Goal: Task Accomplishment & Management: Manage account settings

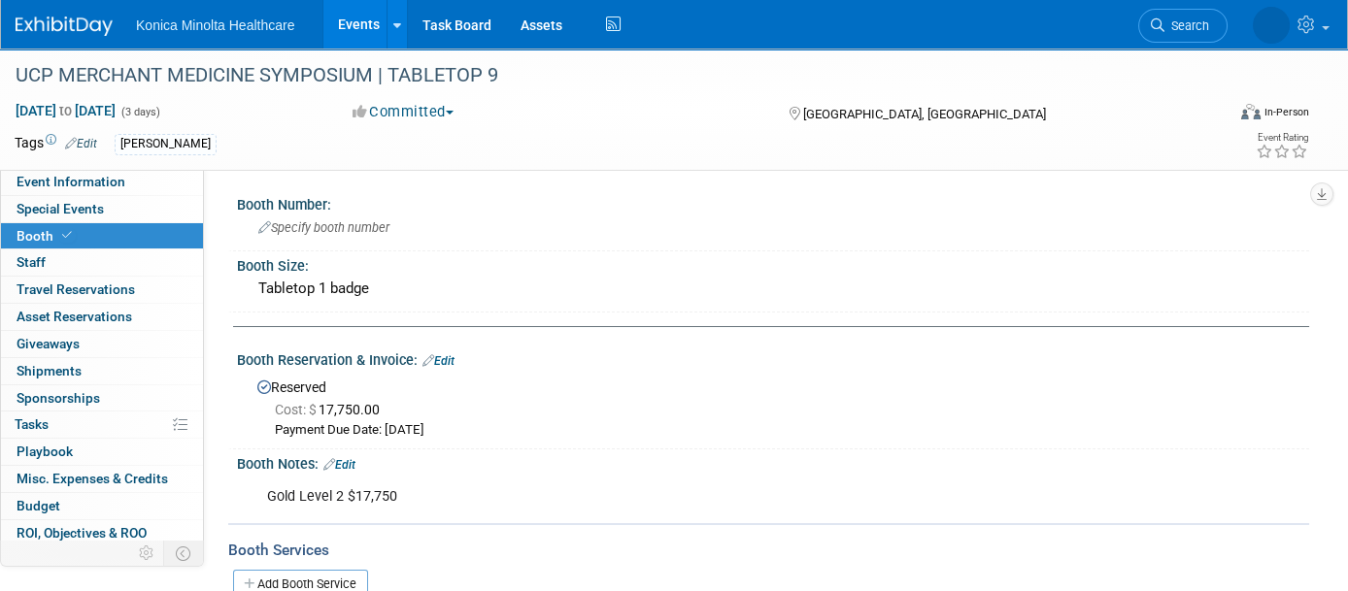
click at [367, 31] on link "Events" at bounding box center [358, 24] width 71 height 49
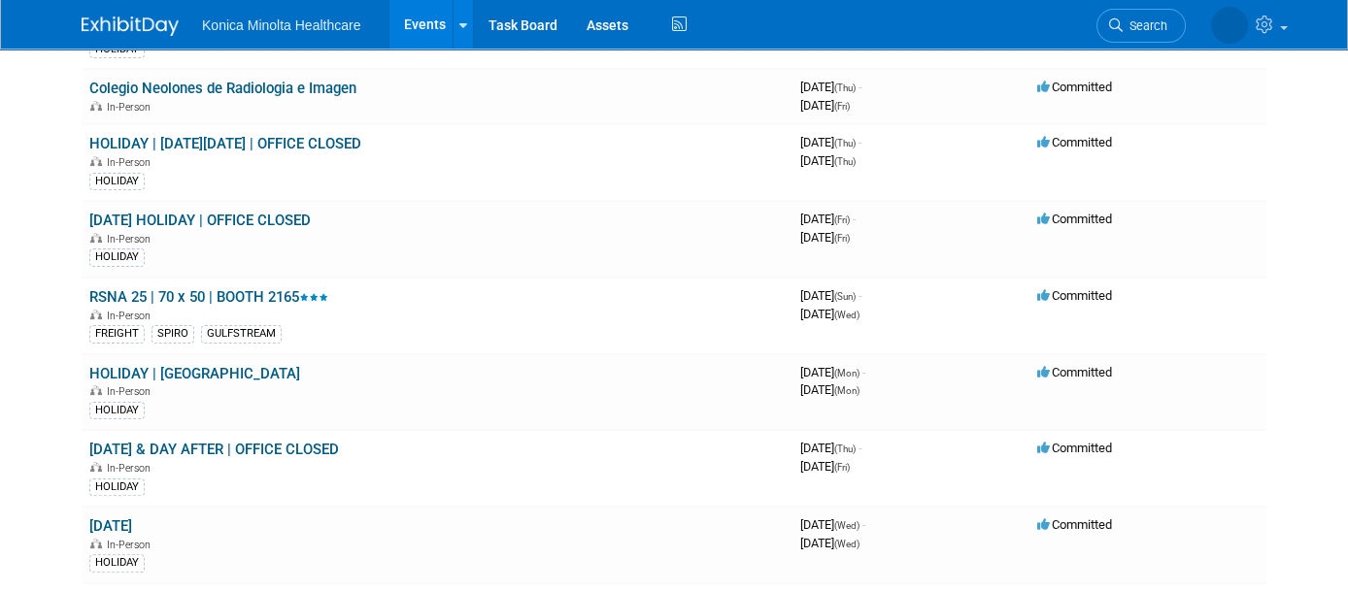
scroll to position [1335, 0]
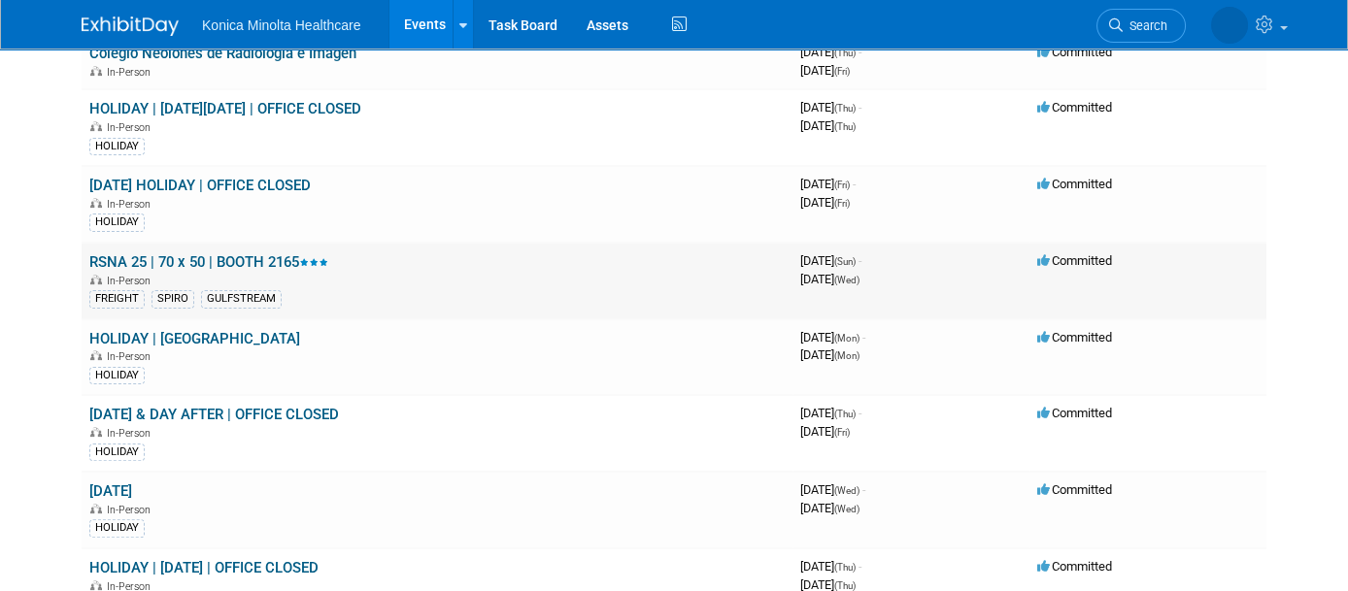
click at [178, 253] on link "RSNA 25 | 70 x 50 | BOOTH 2165" at bounding box center [208, 261] width 239 height 17
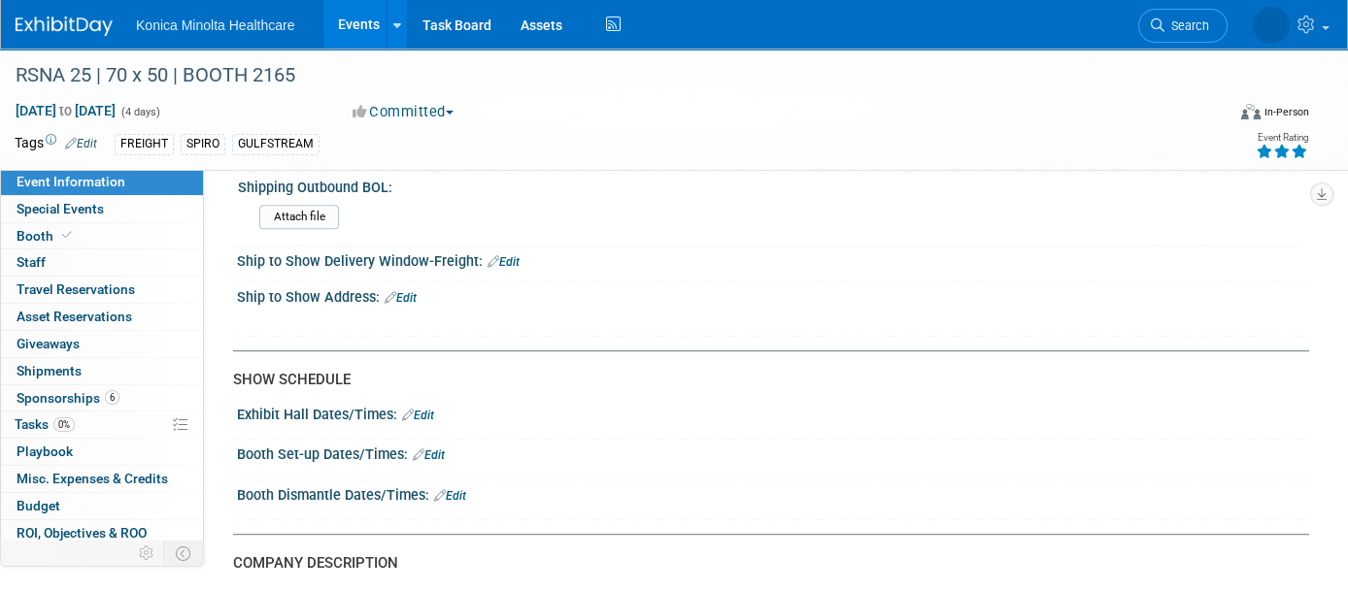
scroll to position [2549, 0]
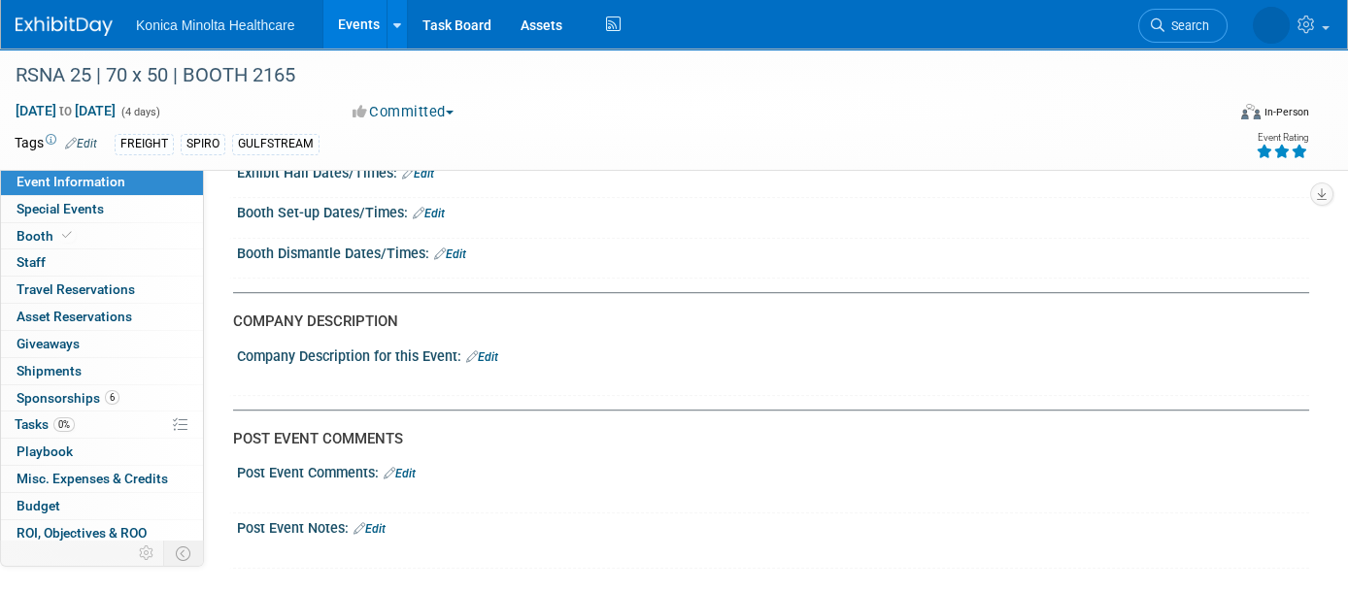
click at [485, 351] on link "Edit" at bounding box center [482, 358] width 32 height 14
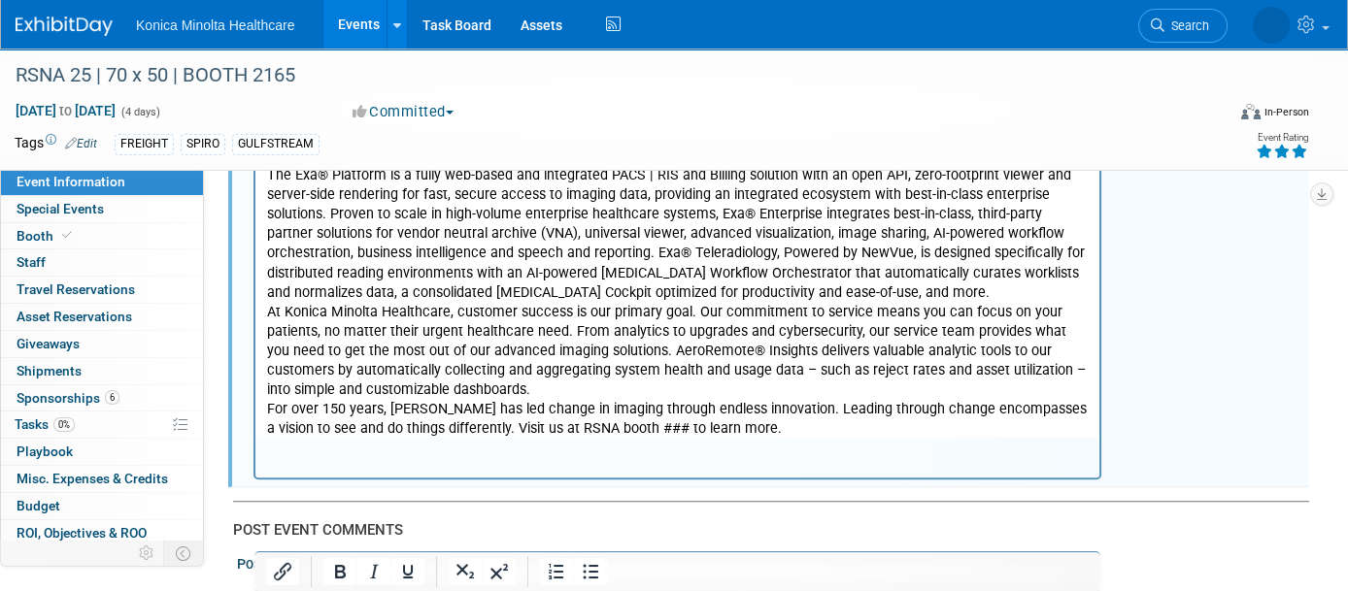
scroll to position [3143, 0]
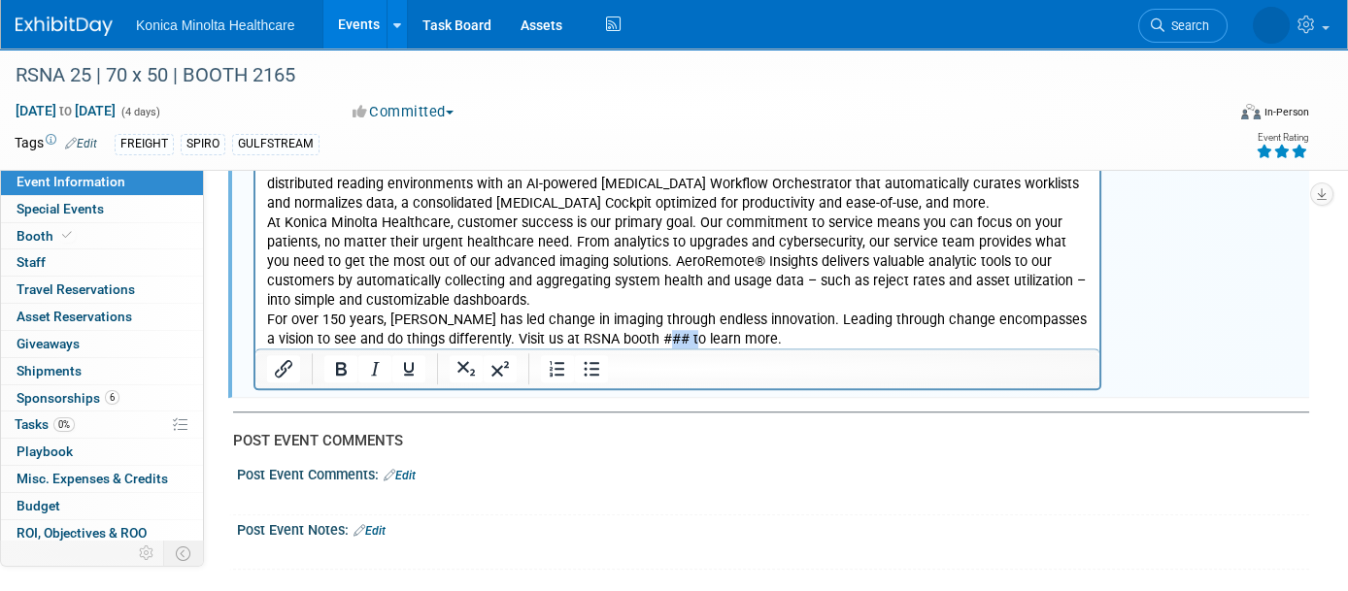
drag, startPoint x: 677, startPoint y: 342, endPoint x: 650, endPoint y: 342, distance: 27.2
click at [650, 342] on p "For over 150 years, Konica Minolta has led change in imaging through endless in…" at bounding box center [678, 330] width 822 height 39
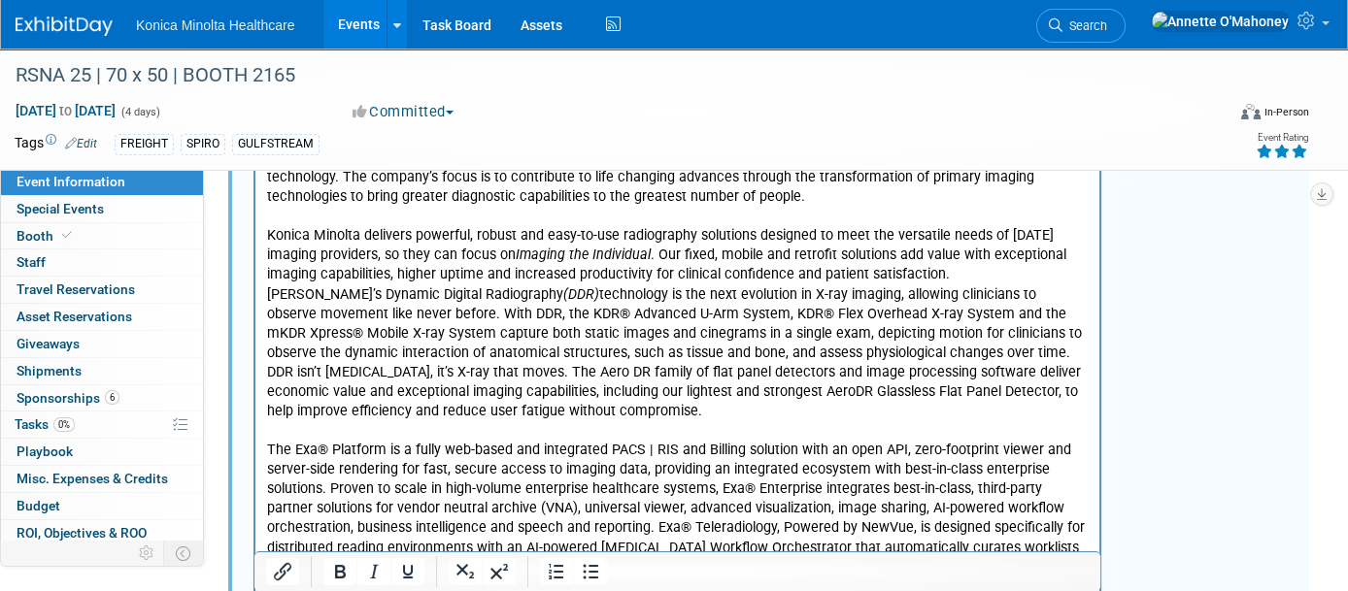
scroll to position [2536, 0]
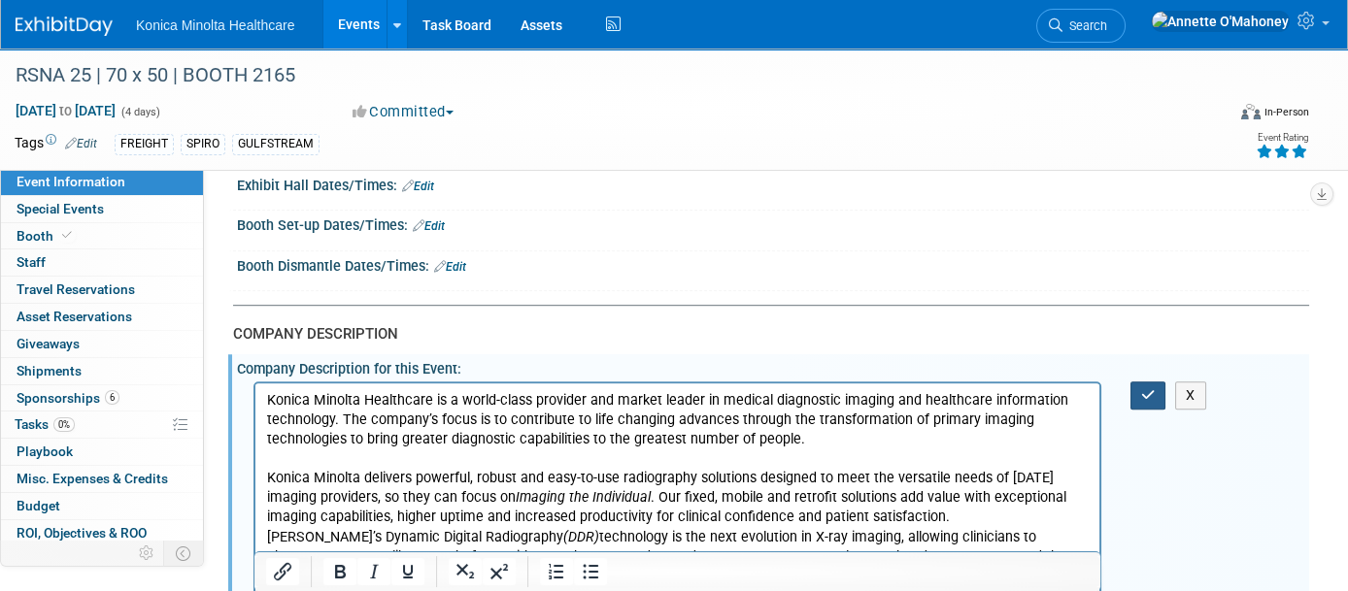
click at [1146, 388] on icon "button" at bounding box center [1148, 395] width 15 height 14
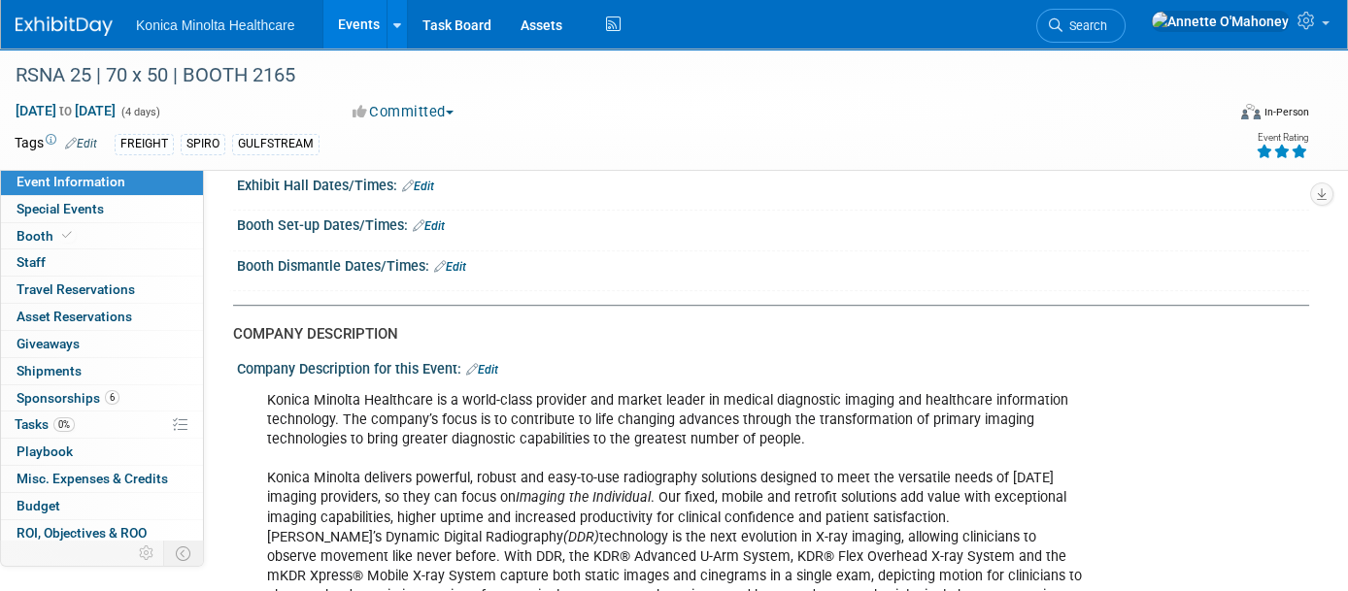
click at [351, 18] on link "Events" at bounding box center [358, 24] width 71 height 49
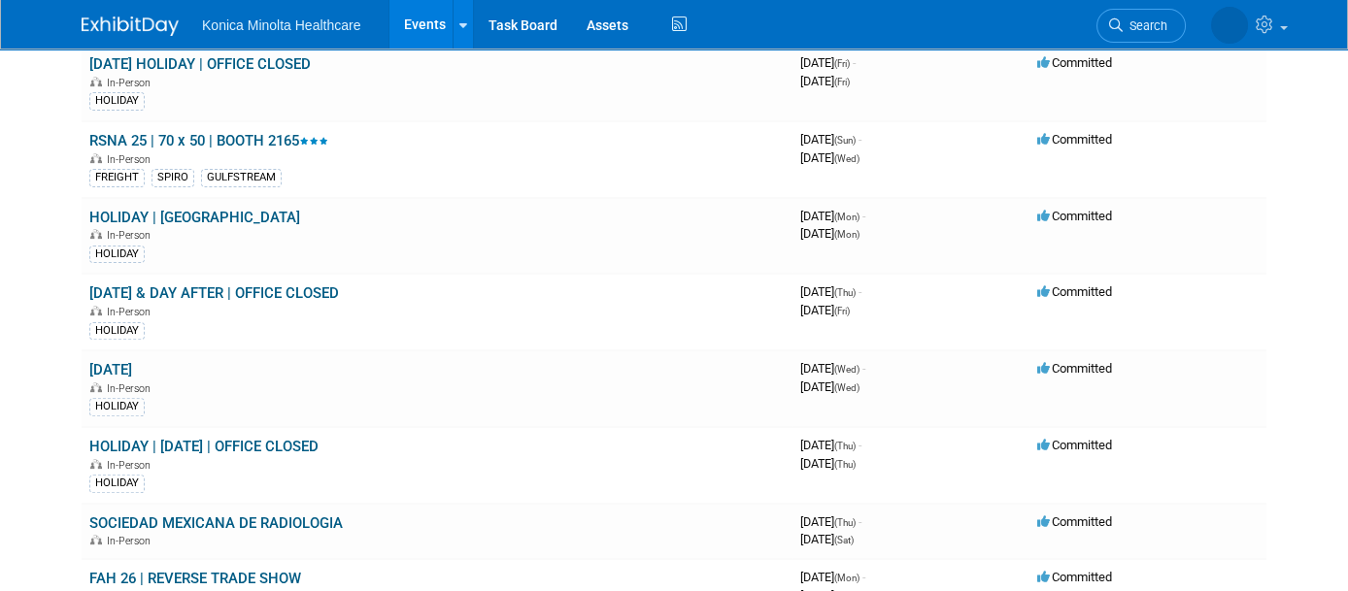
scroll to position [1335, 0]
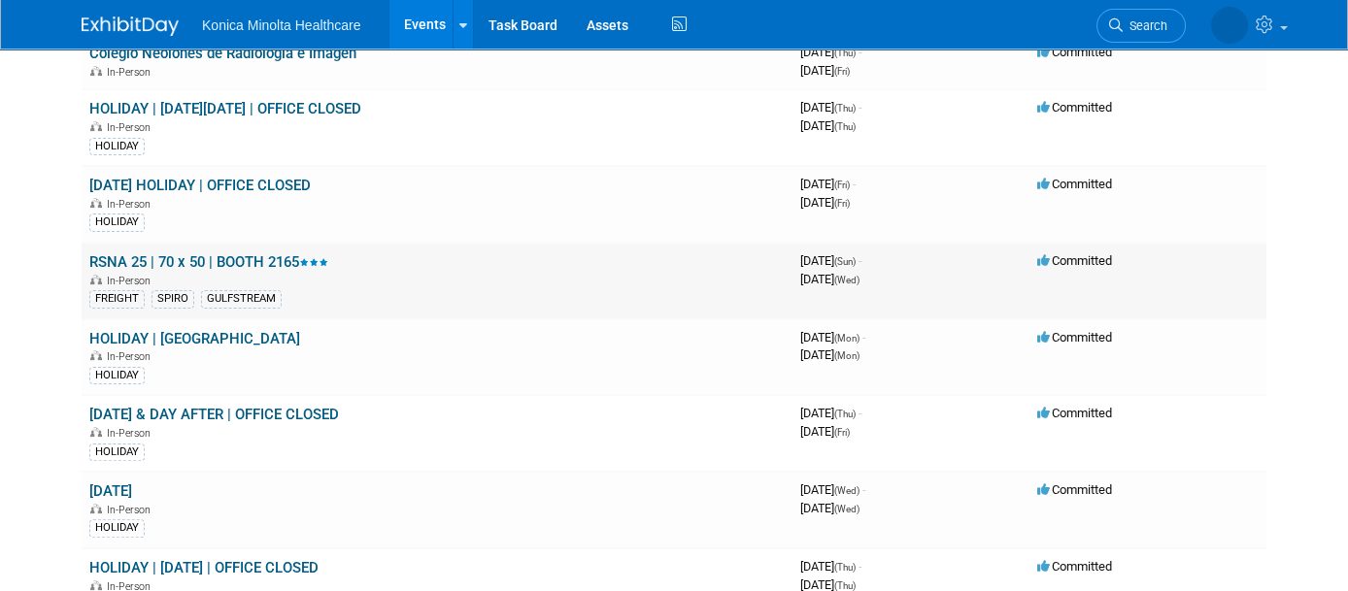
click at [232, 253] on link "RSNA 25 | 70 x 50 | BOOTH 2165" at bounding box center [208, 261] width 239 height 17
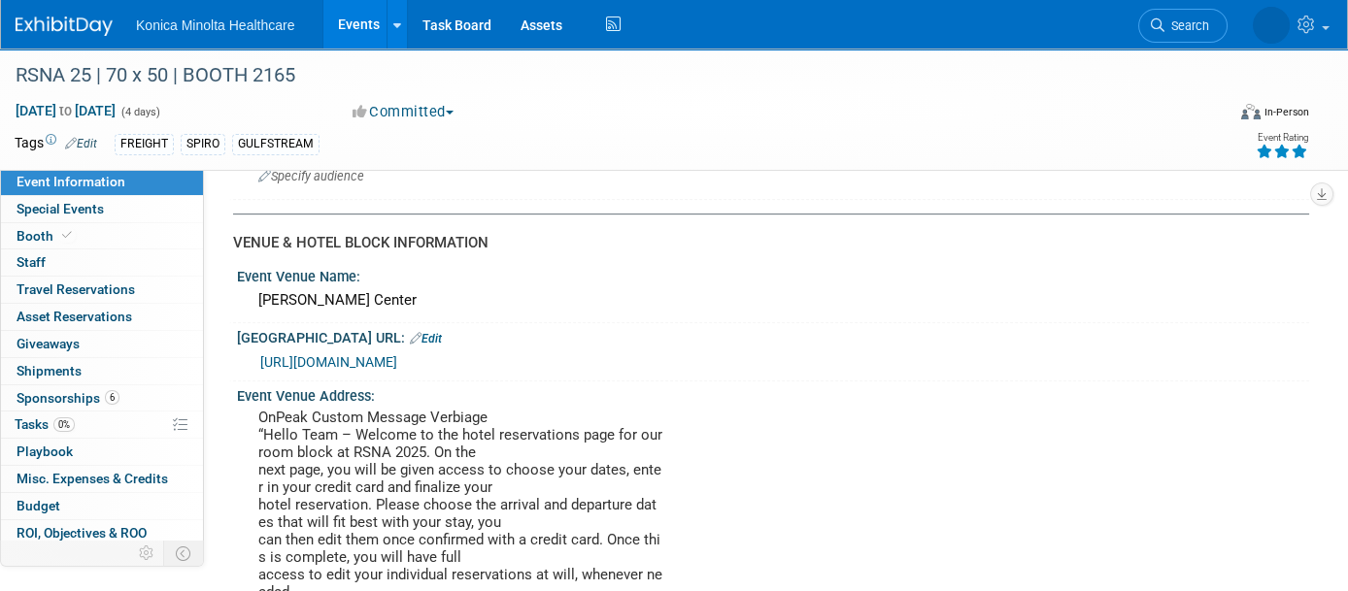
scroll to position [1699, 0]
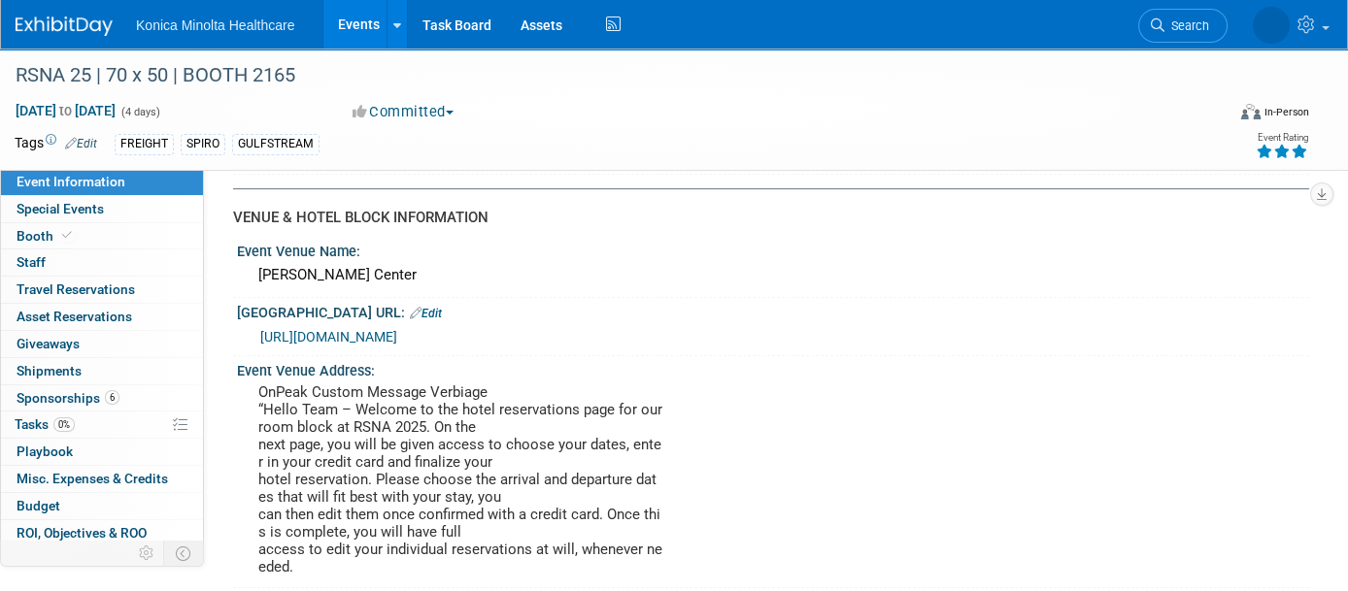
click at [397, 329] on link "[URL][DOMAIN_NAME]" at bounding box center [328, 337] width 137 height 16
